Goal: Check status: Check status

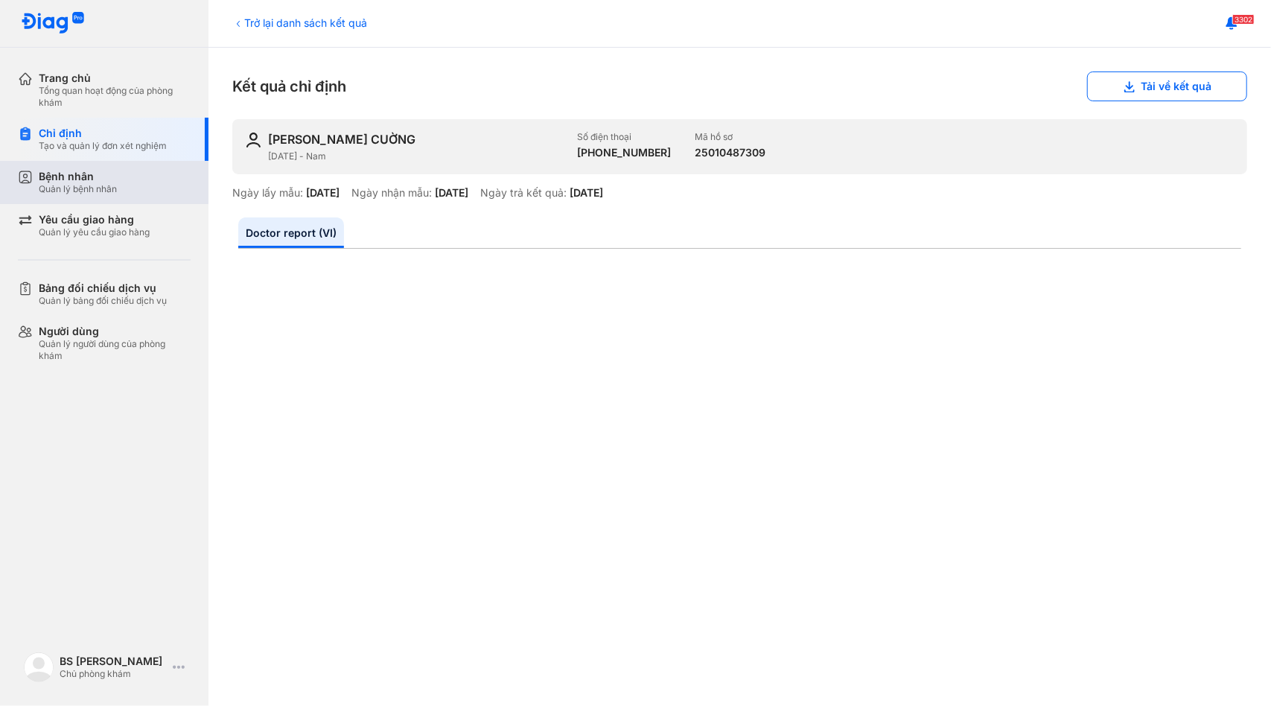
click at [136, 185] on div "Bệnh nhân Quản lý bệnh nhân" at bounding box center [115, 182] width 152 height 25
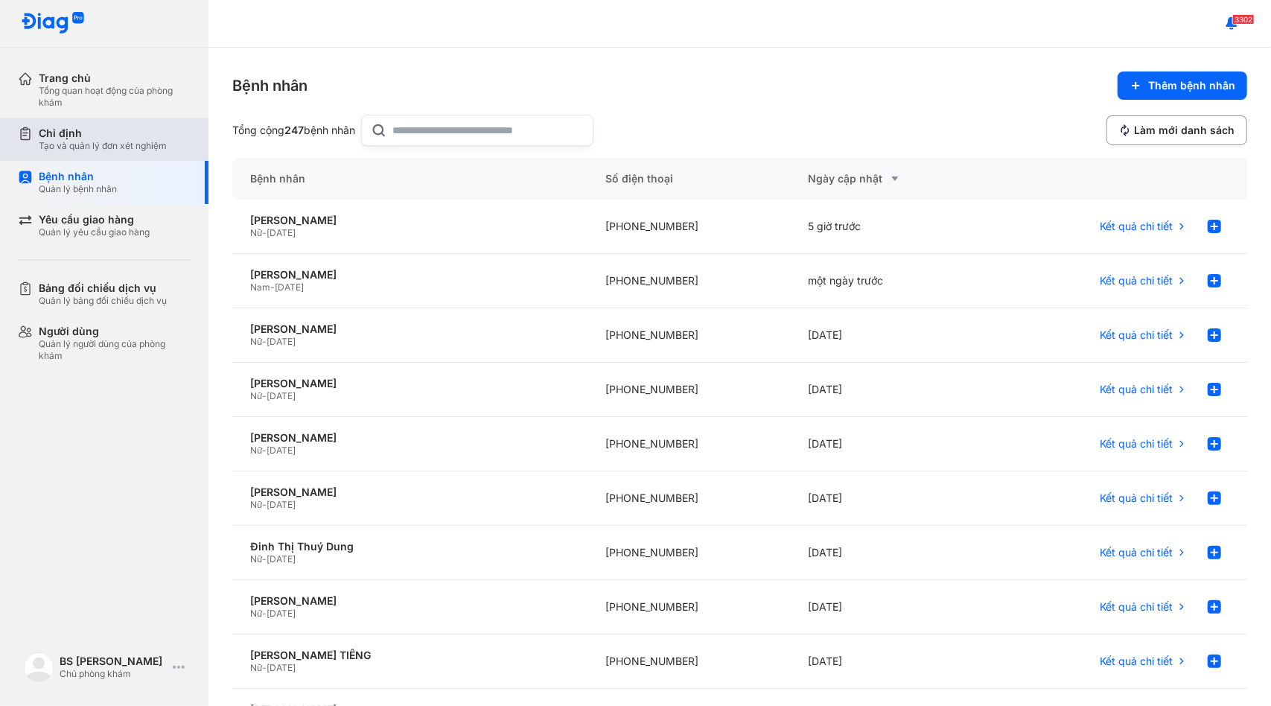
click at [130, 146] on div "Tạo và quản lý đơn xét nghiệm" at bounding box center [103, 146] width 128 height 12
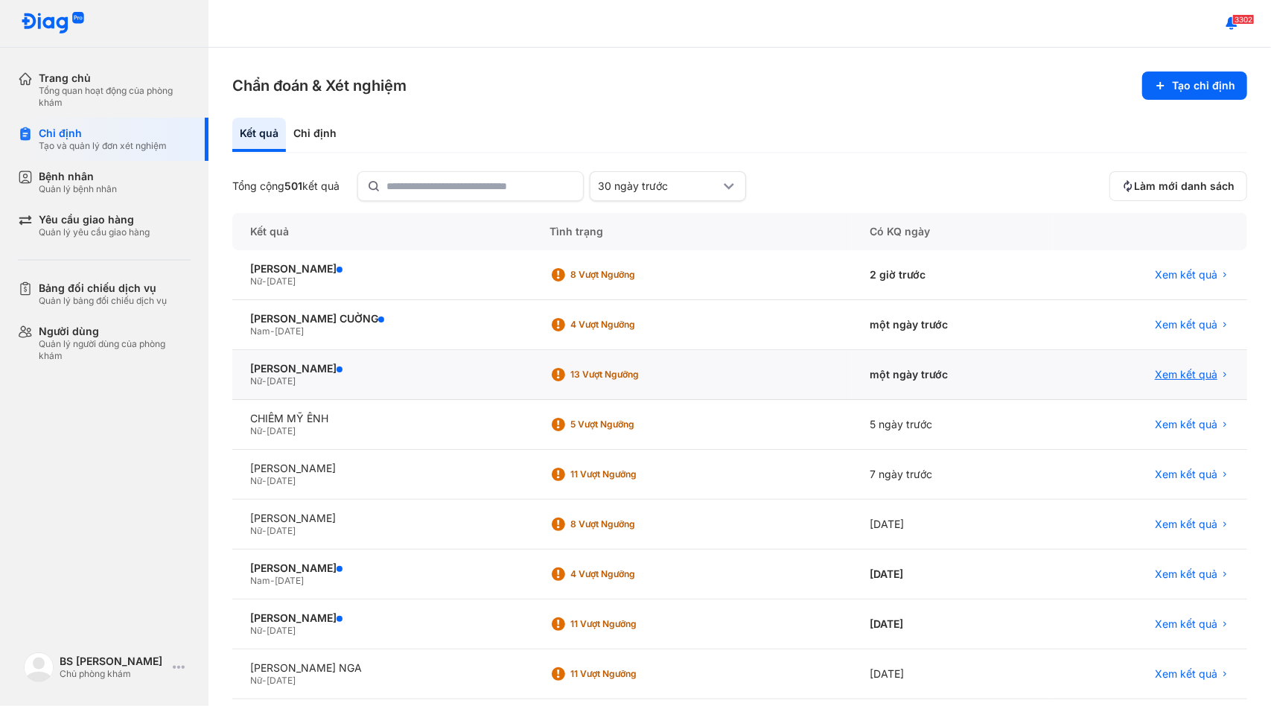
click at [1167, 375] on span "Xem kết quả" at bounding box center [1186, 374] width 63 height 13
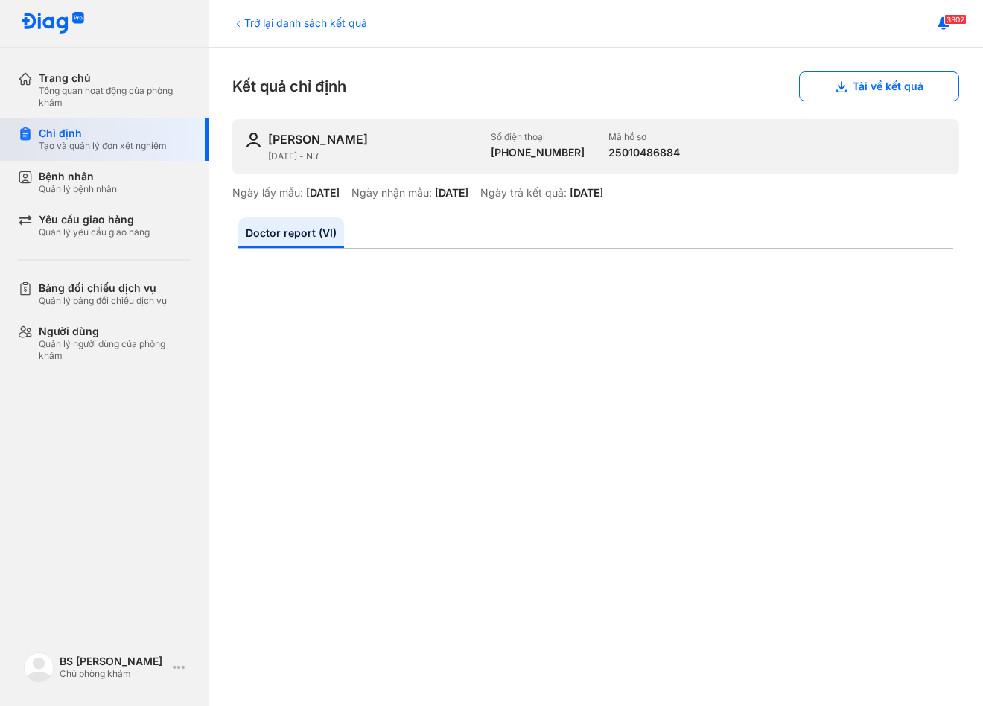
drag, startPoint x: 765, startPoint y: 383, endPoint x: 129, endPoint y: 134, distance: 683.7
click at [129, 134] on div "Chỉ định" at bounding box center [103, 133] width 128 height 13
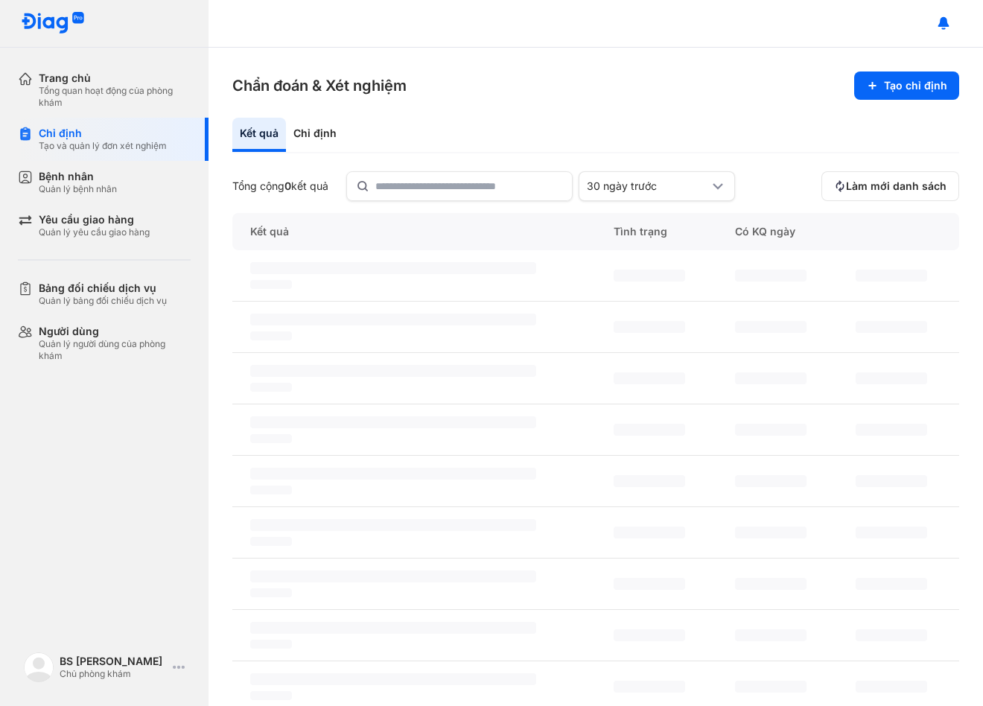
click at [98, 145] on div "Tạo và quản lý đơn xét nghiệm" at bounding box center [103, 146] width 128 height 12
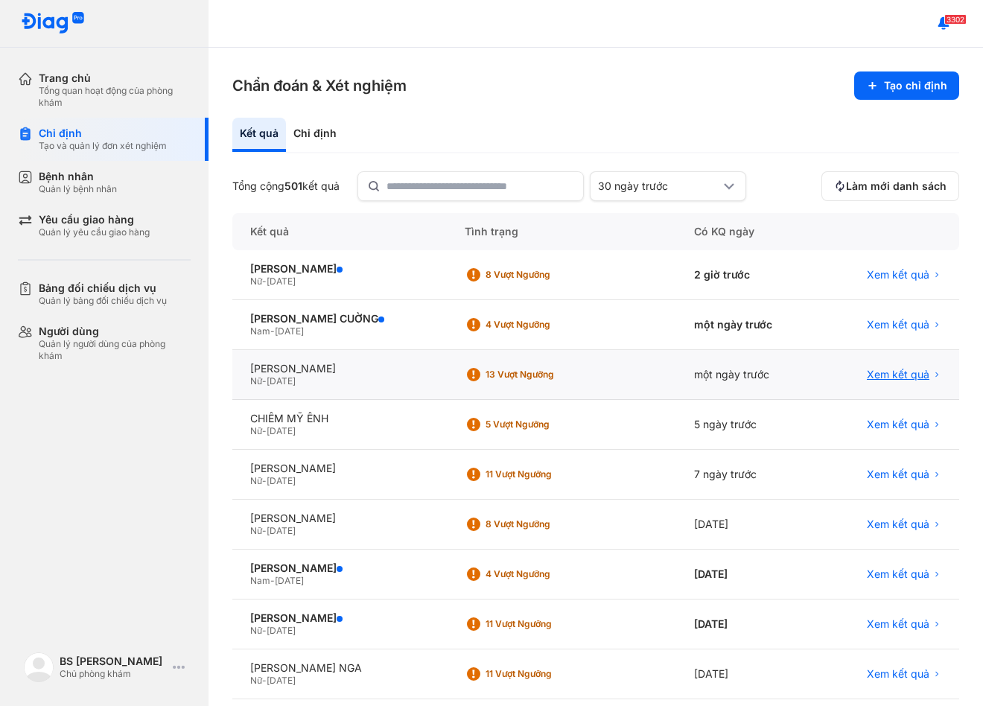
click at [883, 375] on span "Xem kết quả" at bounding box center [898, 374] width 63 height 13
